Goal: Information Seeking & Learning: Learn about a topic

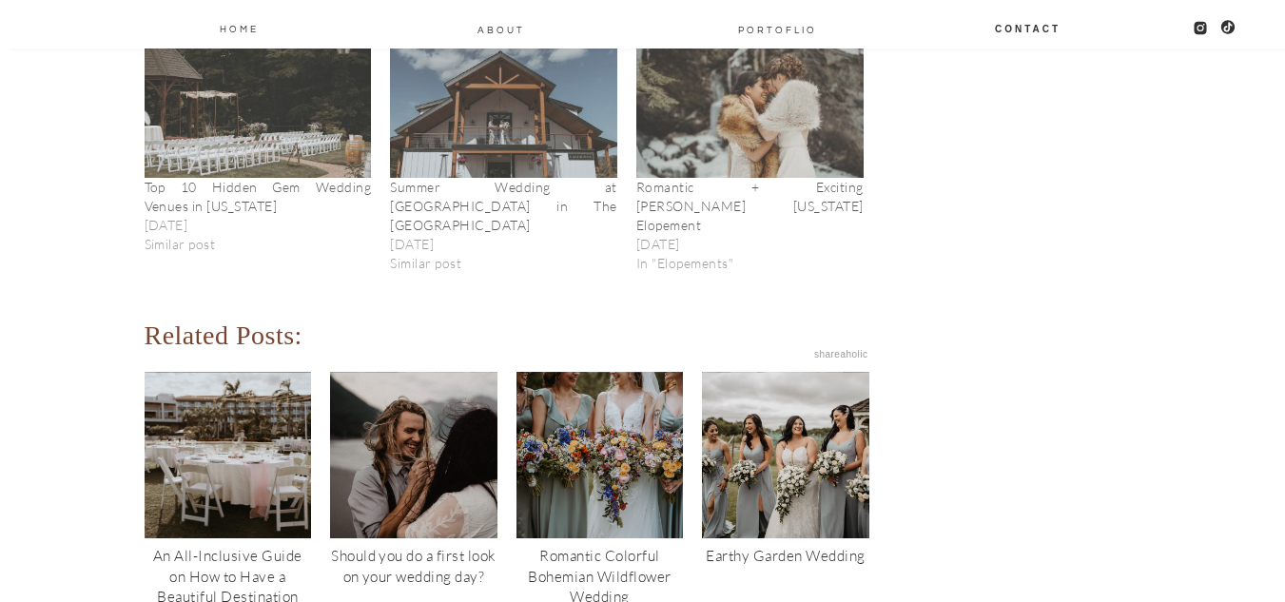
scroll to position [29583, 0]
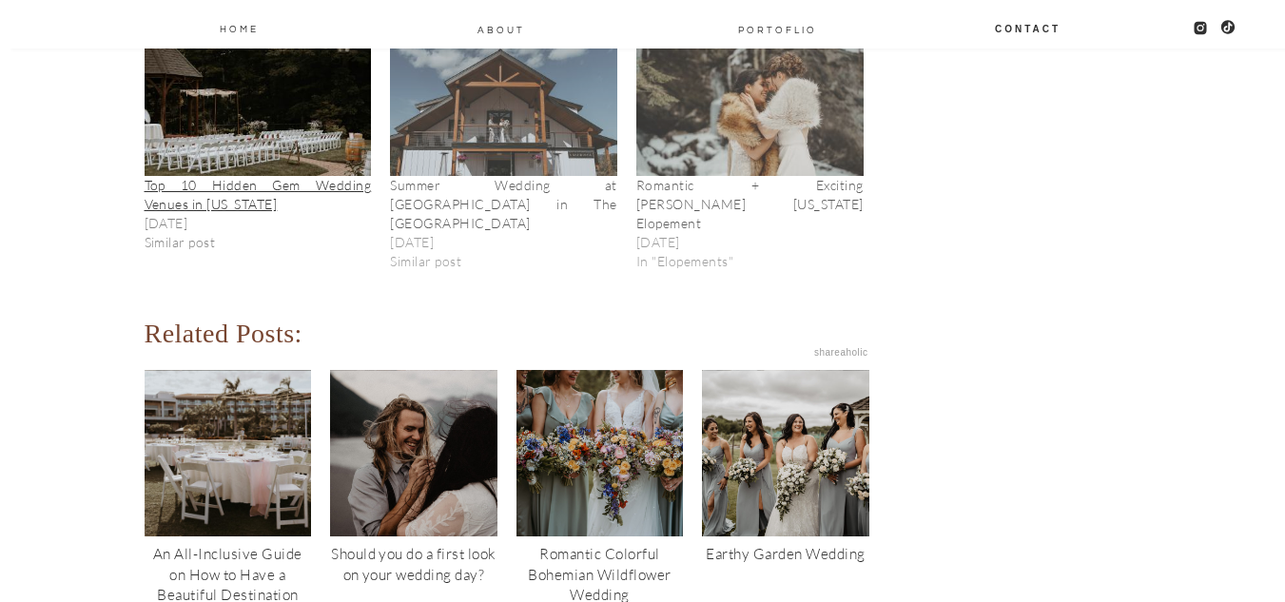
click at [253, 177] on link "Top 10 Hidden Gem Wedding Venues in [US_STATE]" at bounding box center [258, 194] width 227 height 35
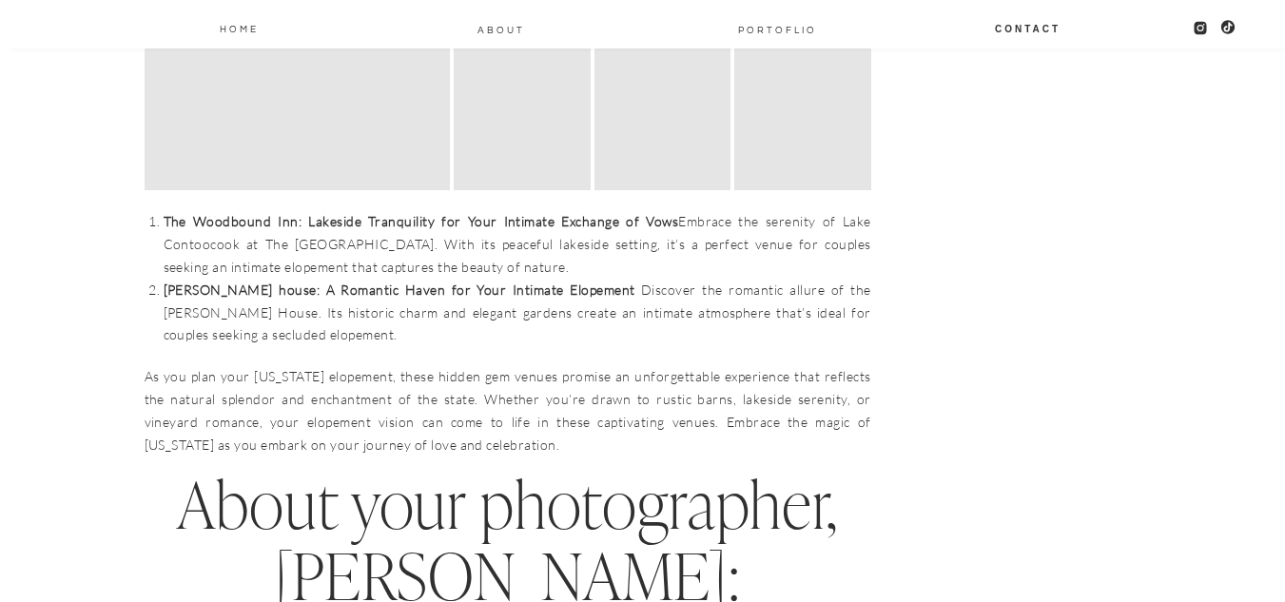
scroll to position [4946, 0]
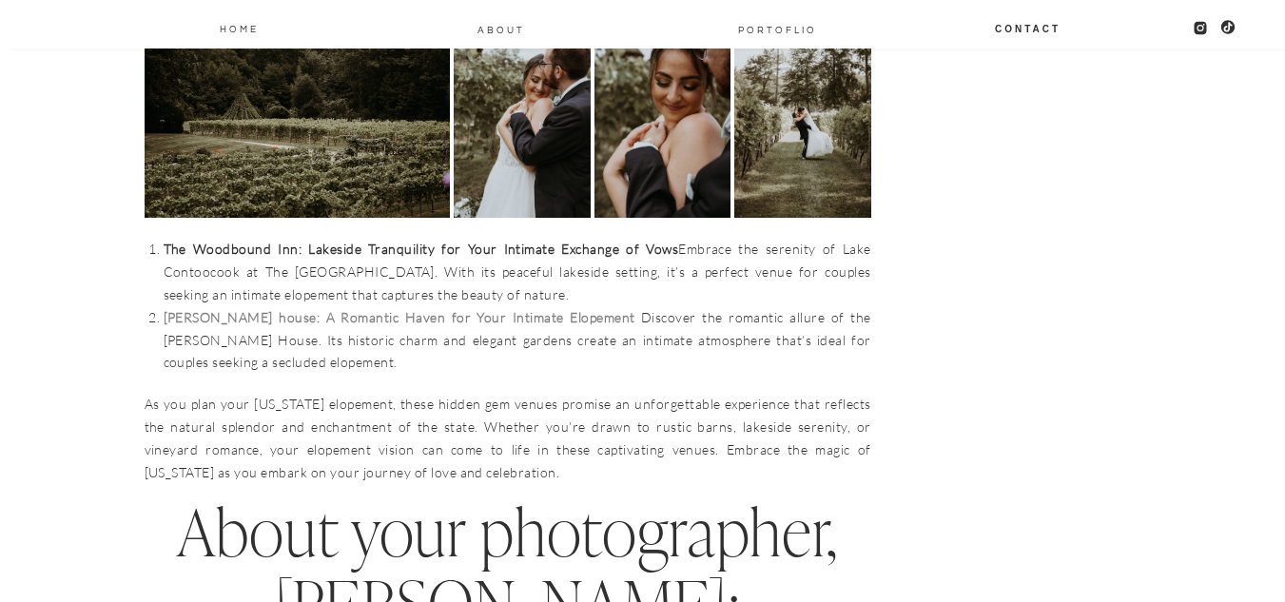
click at [351, 309] on strong "[PERSON_NAME] house: A Romantic Haven for Your Intimate Elopement" at bounding box center [400, 317] width 472 height 16
click at [512, 241] on link "The Woodbound Inn: Lakeside Tranquility for Your Intimate Exchange of Vows" at bounding box center [422, 249] width 516 height 16
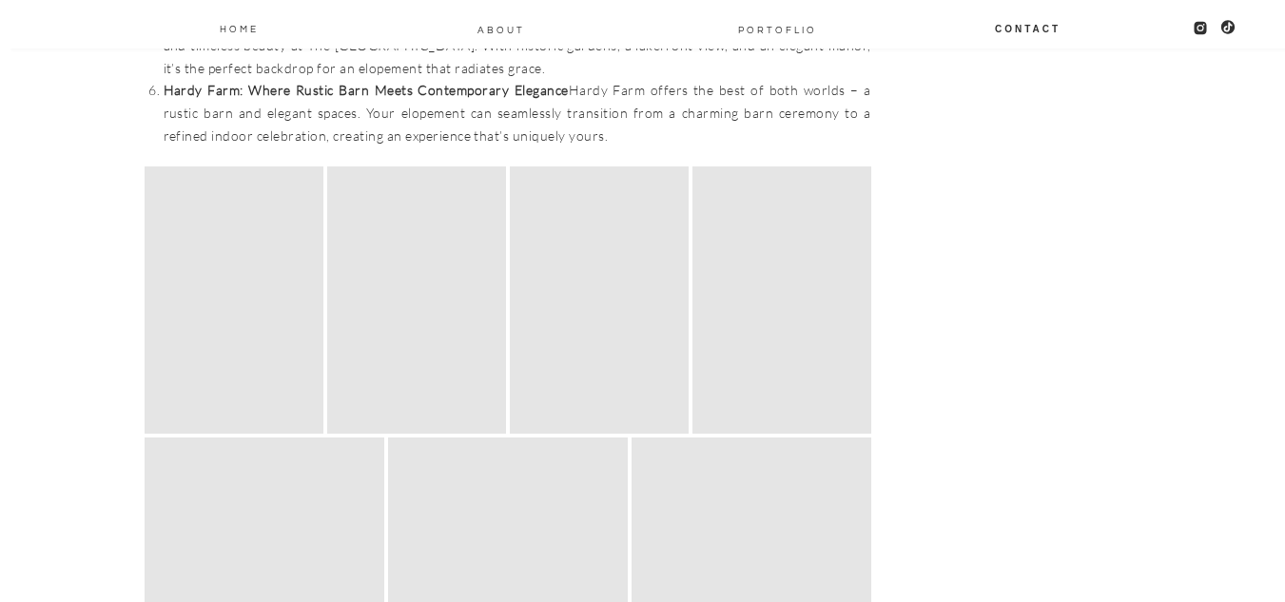
scroll to position [2283, 0]
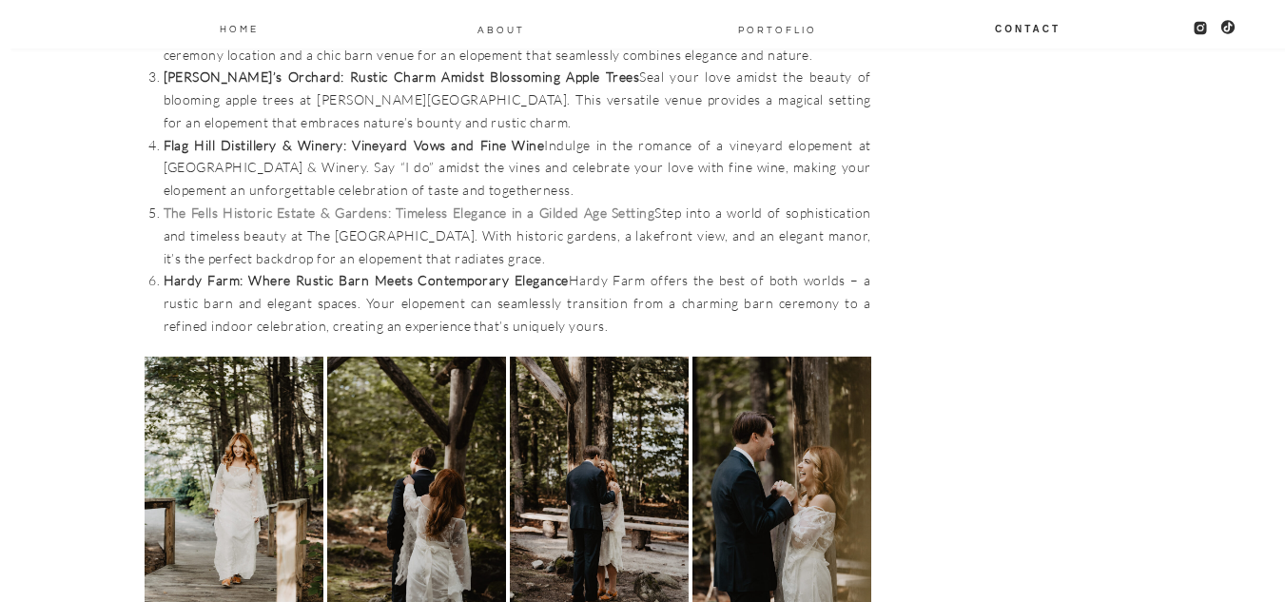
click at [606, 205] on link "The Fells Historic Estate & Gardens: Timeless Elegance in a Gilded Age Setting" at bounding box center [410, 213] width 492 height 16
